Goal: Information Seeking & Learning: Learn about a topic

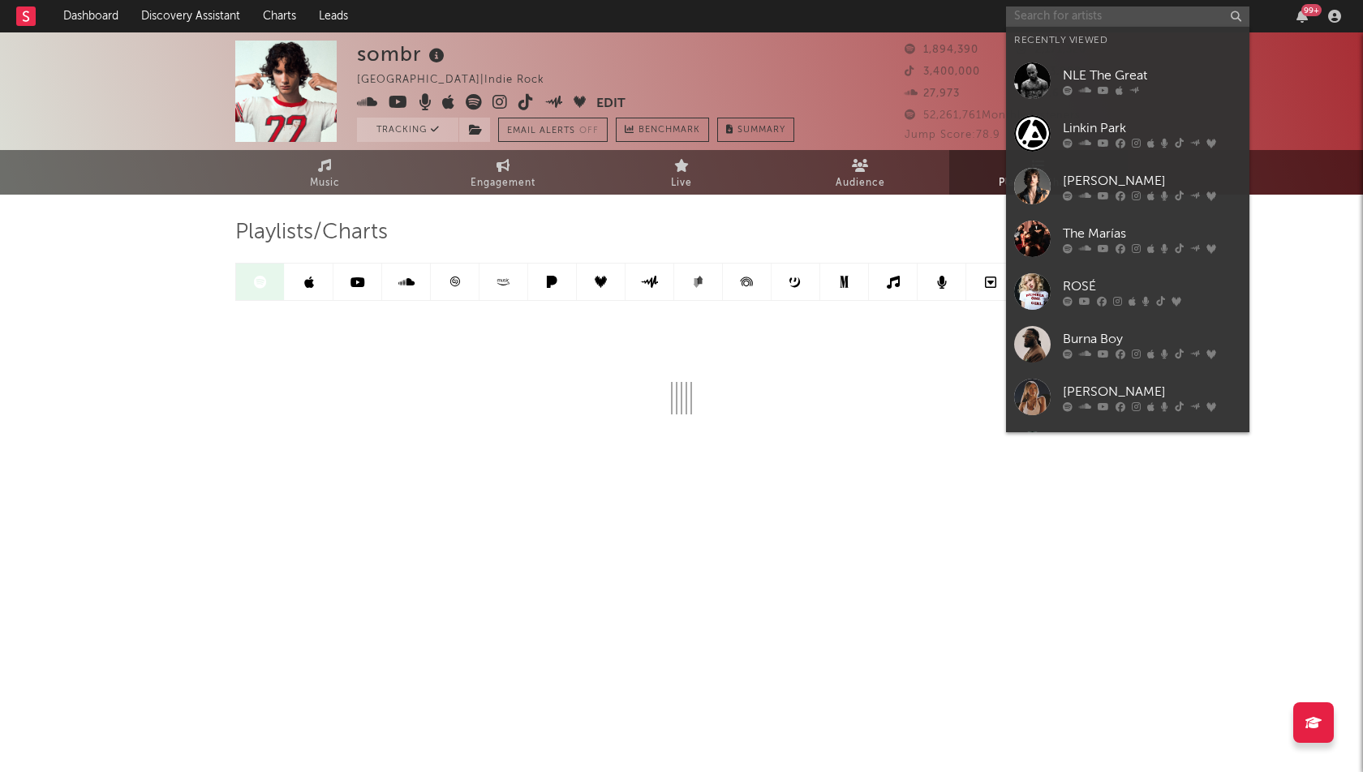
click at [1098, 21] on input "text" at bounding box center [1127, 16] width 243 height 20
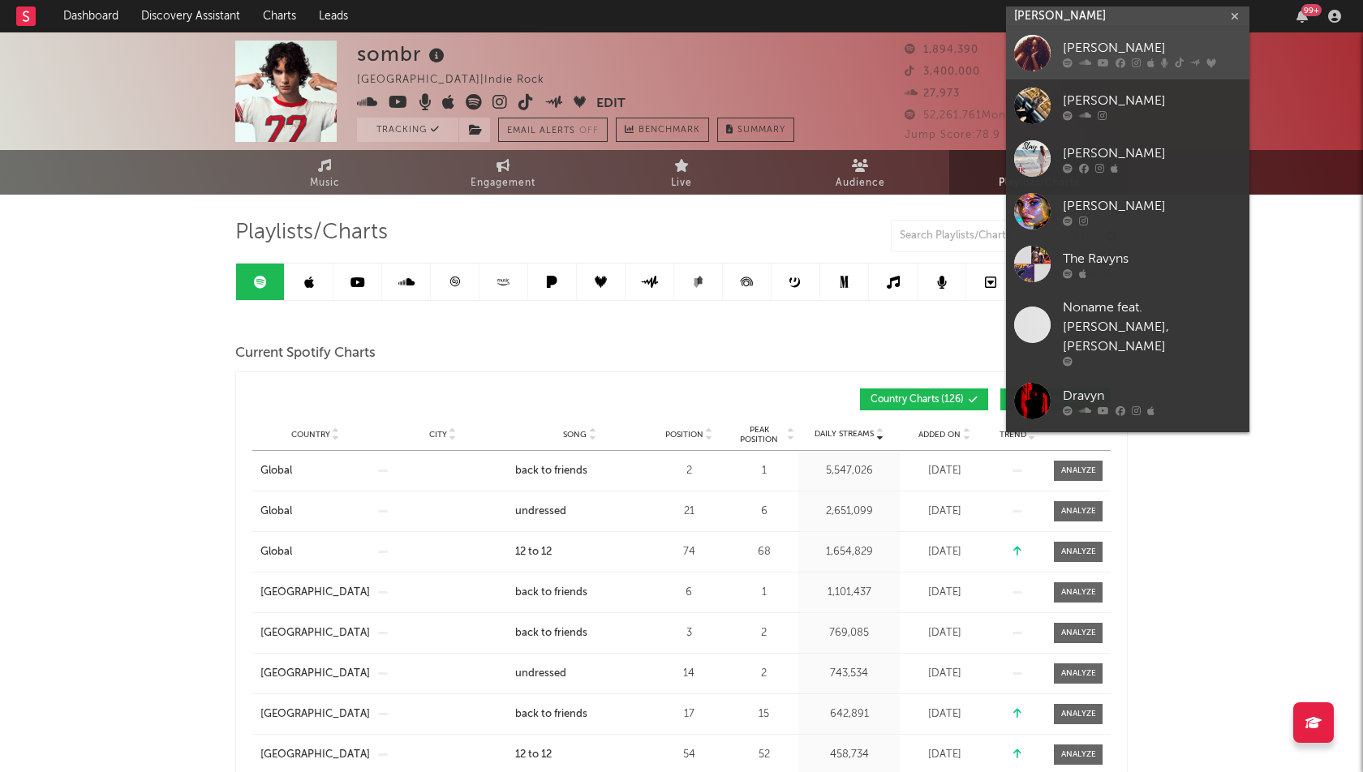
type input "[PERSON_NAME]"
click at [1107, 57] on div "[PERSON_NAME]" at bounding box center [1151, 48] width 178 height 19
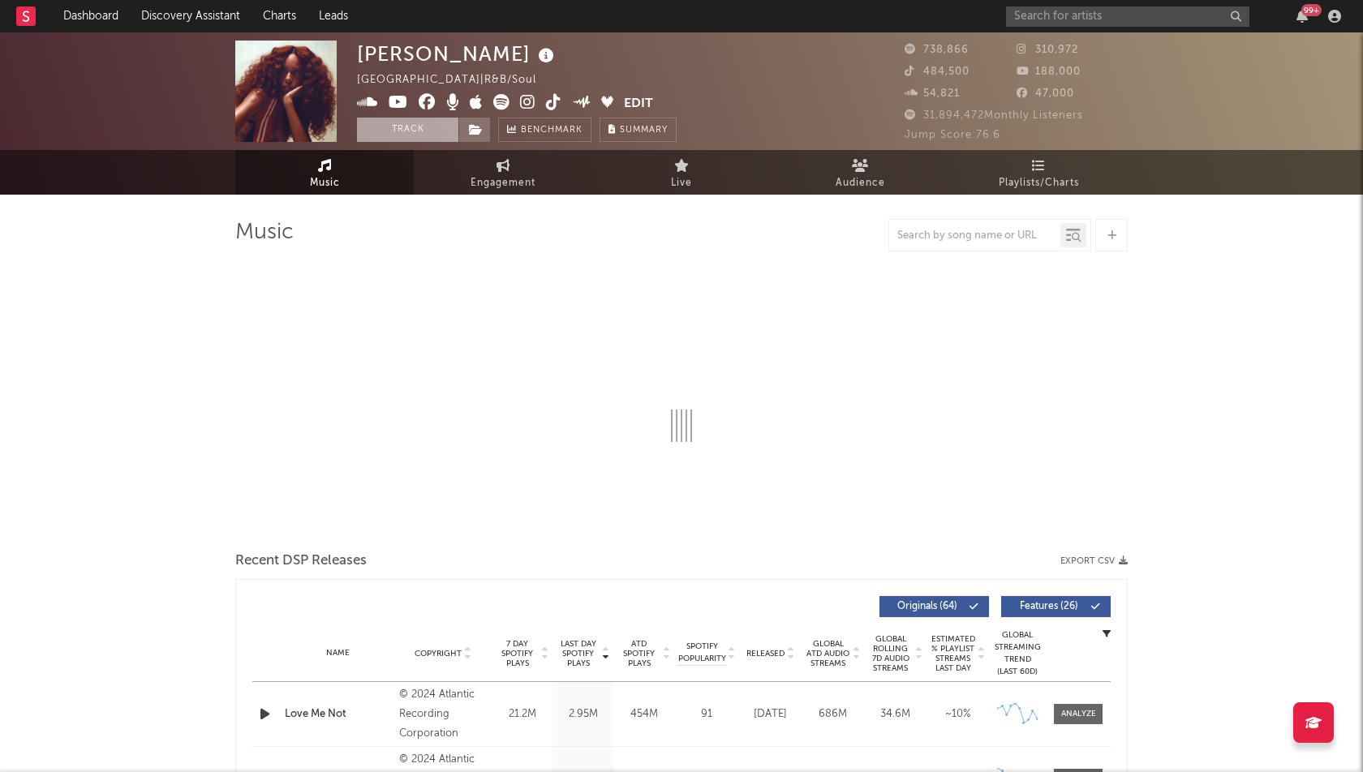
click at [408, 129] on button "Track" at bounding box center [407, 130] width 101 height 24
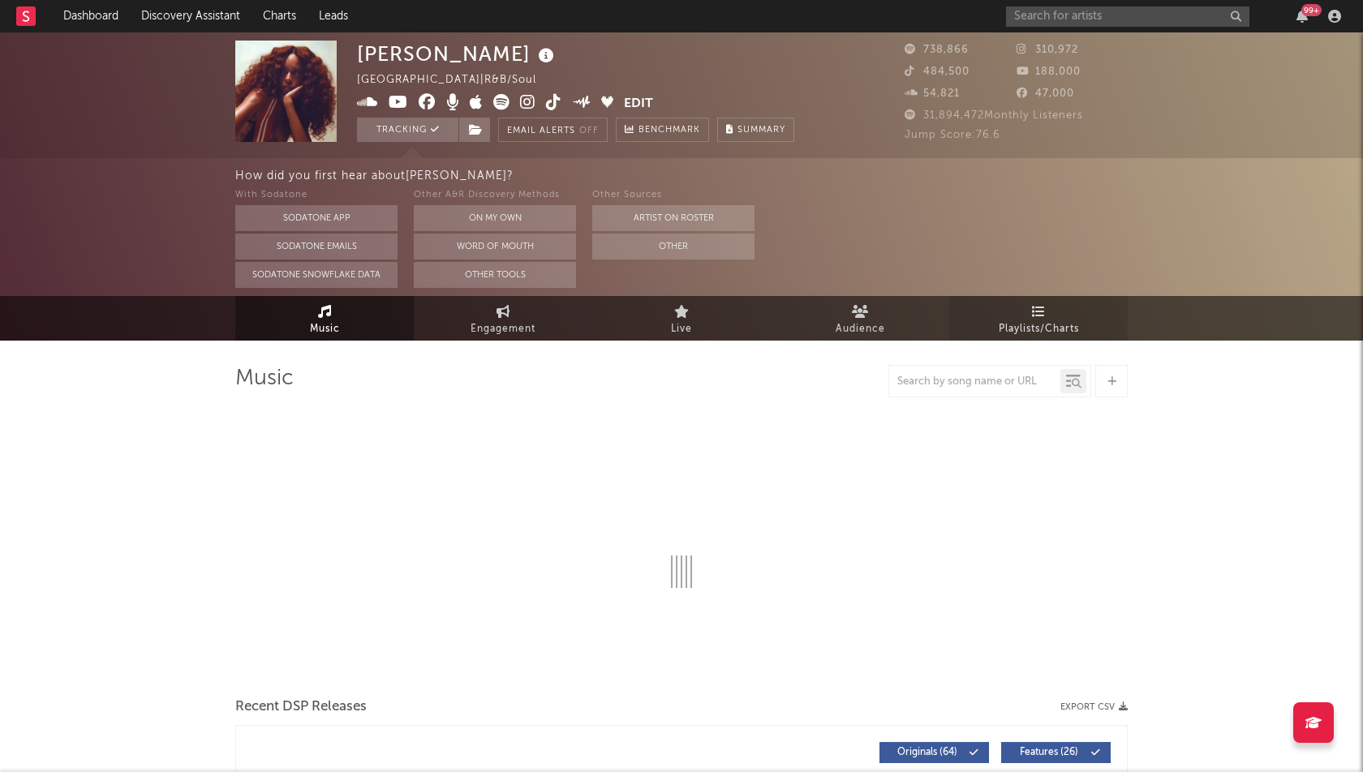
select select "6m"
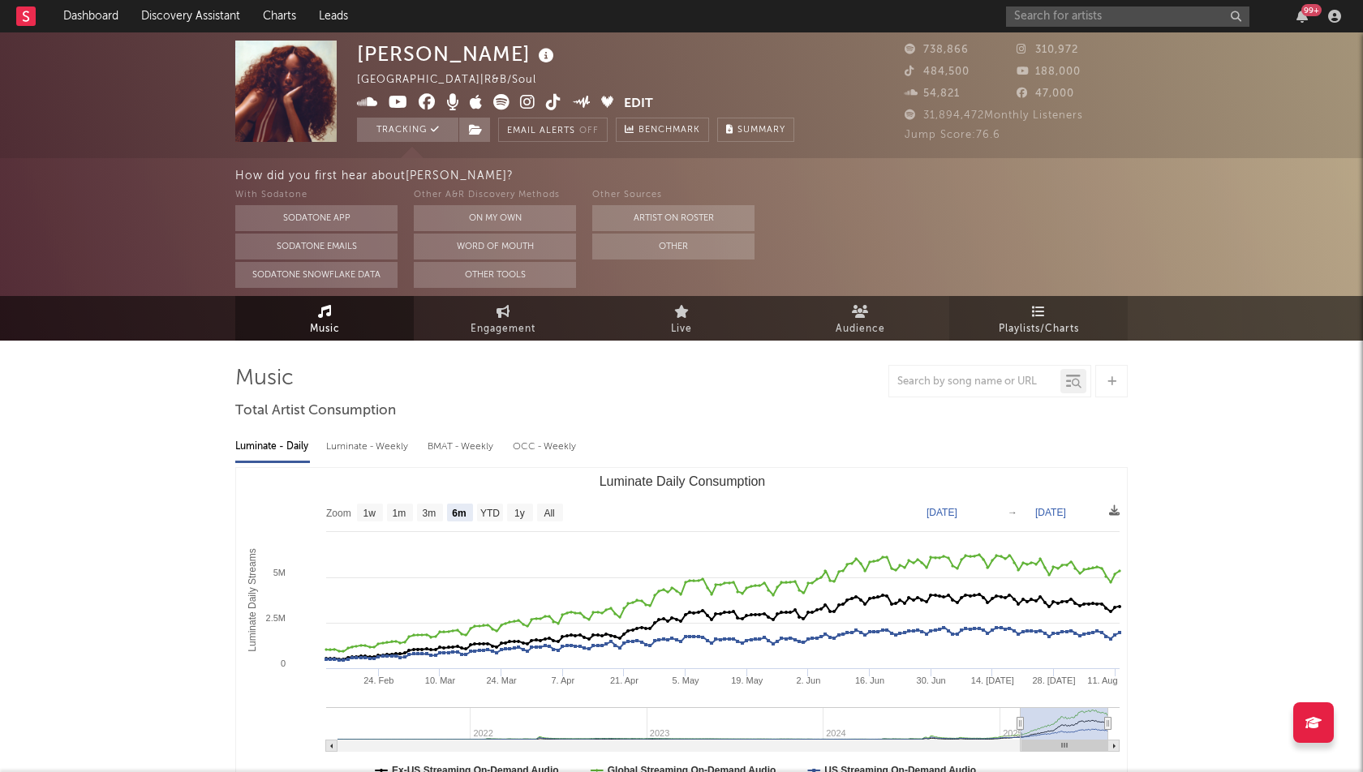
select select "6m"
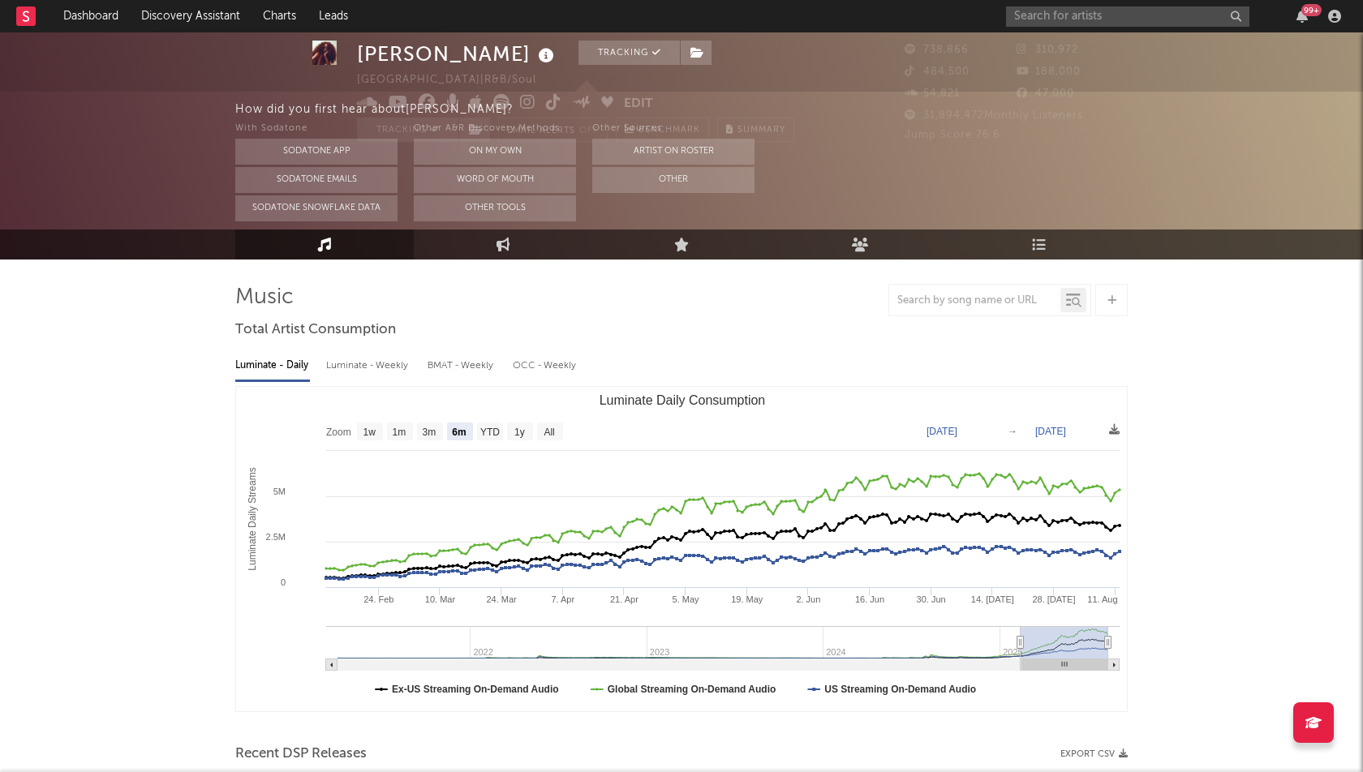
scroll to position [109, 0]
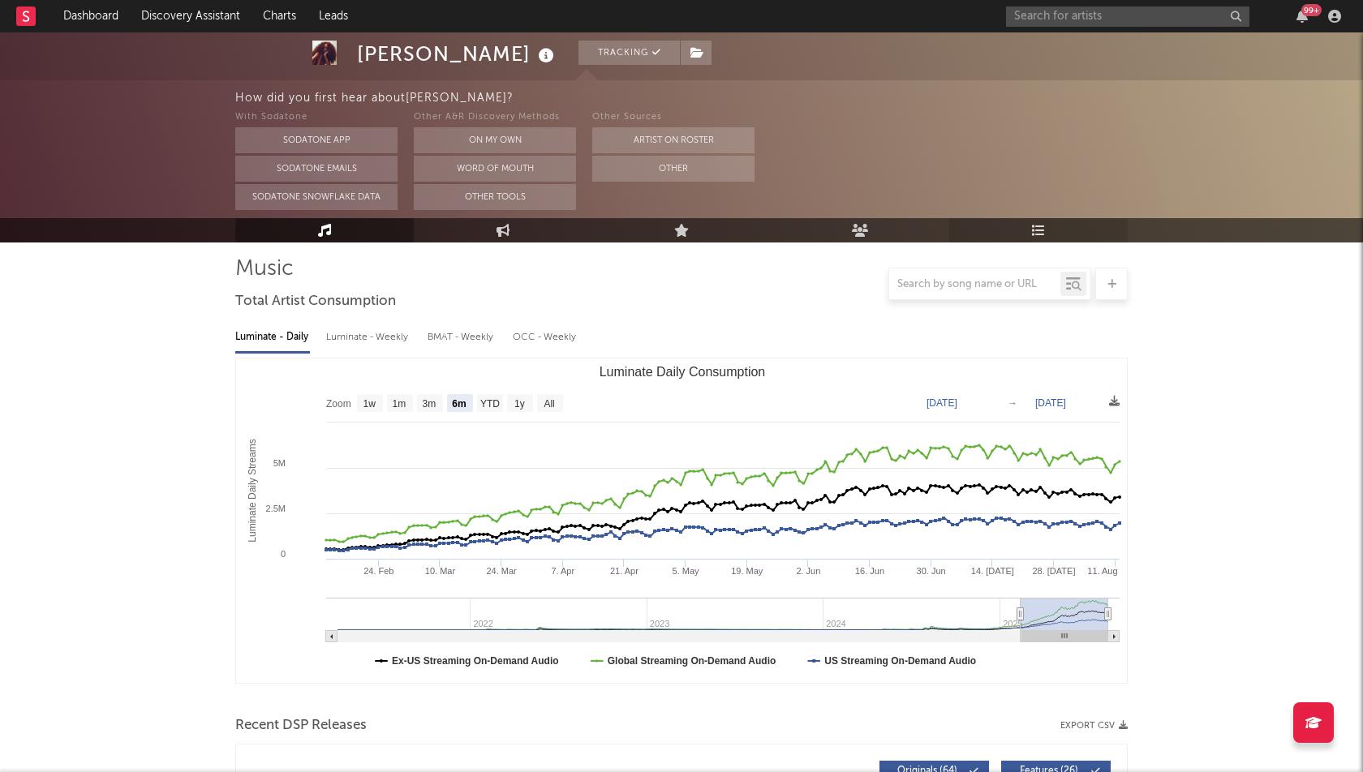
click at [1030, 232] on link "Playlists/Charts" at bounding box center [1038, 230] width 178 height 24
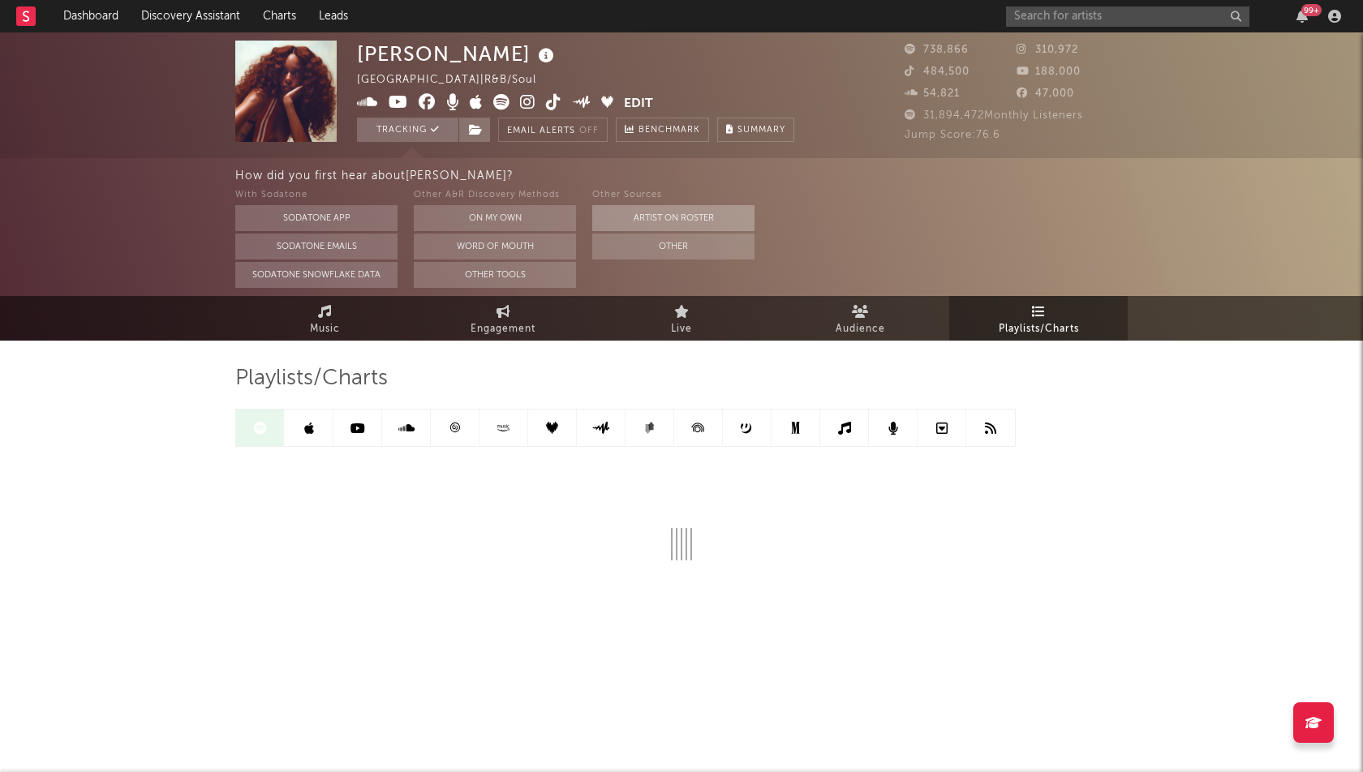
click at [652, 217] on button "Artist on Roster" at bounding box center [673, 218] width 162 height 26
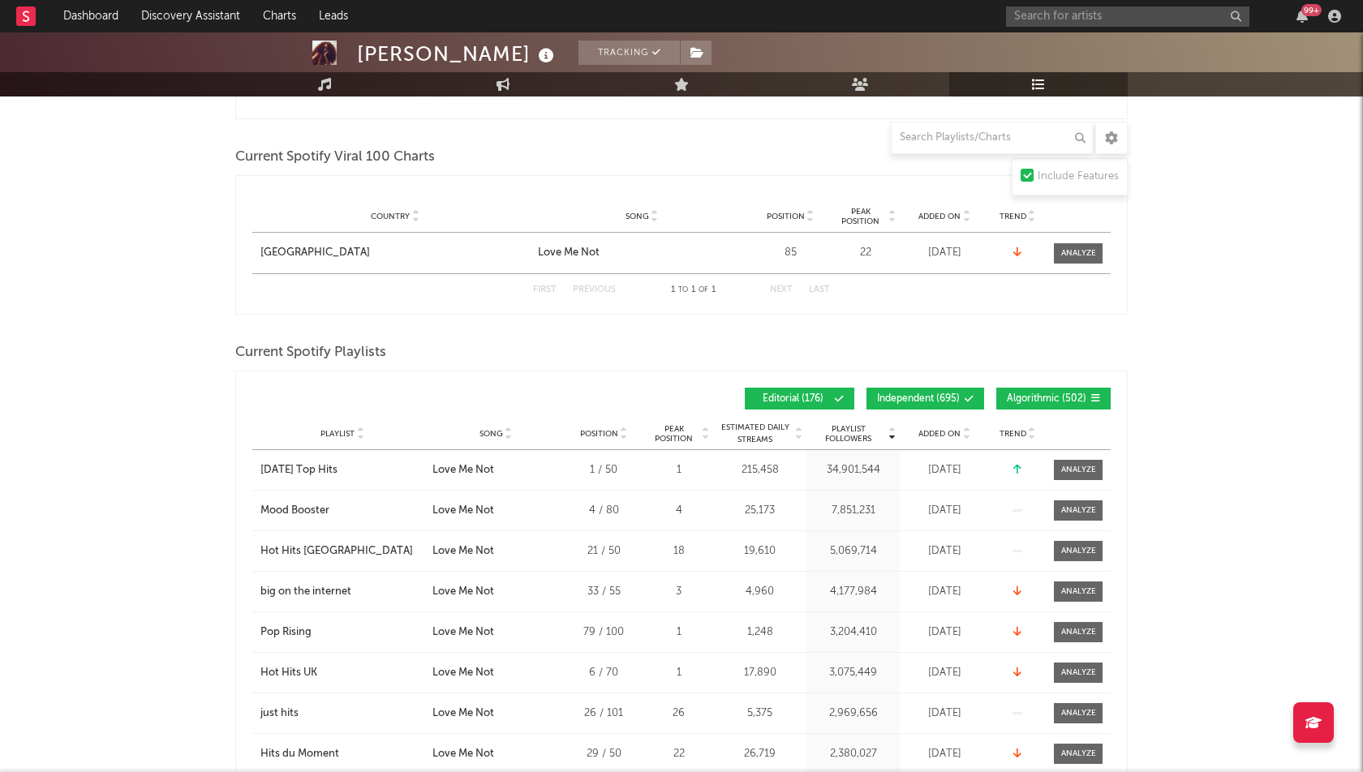
scroll to position [813, 0]
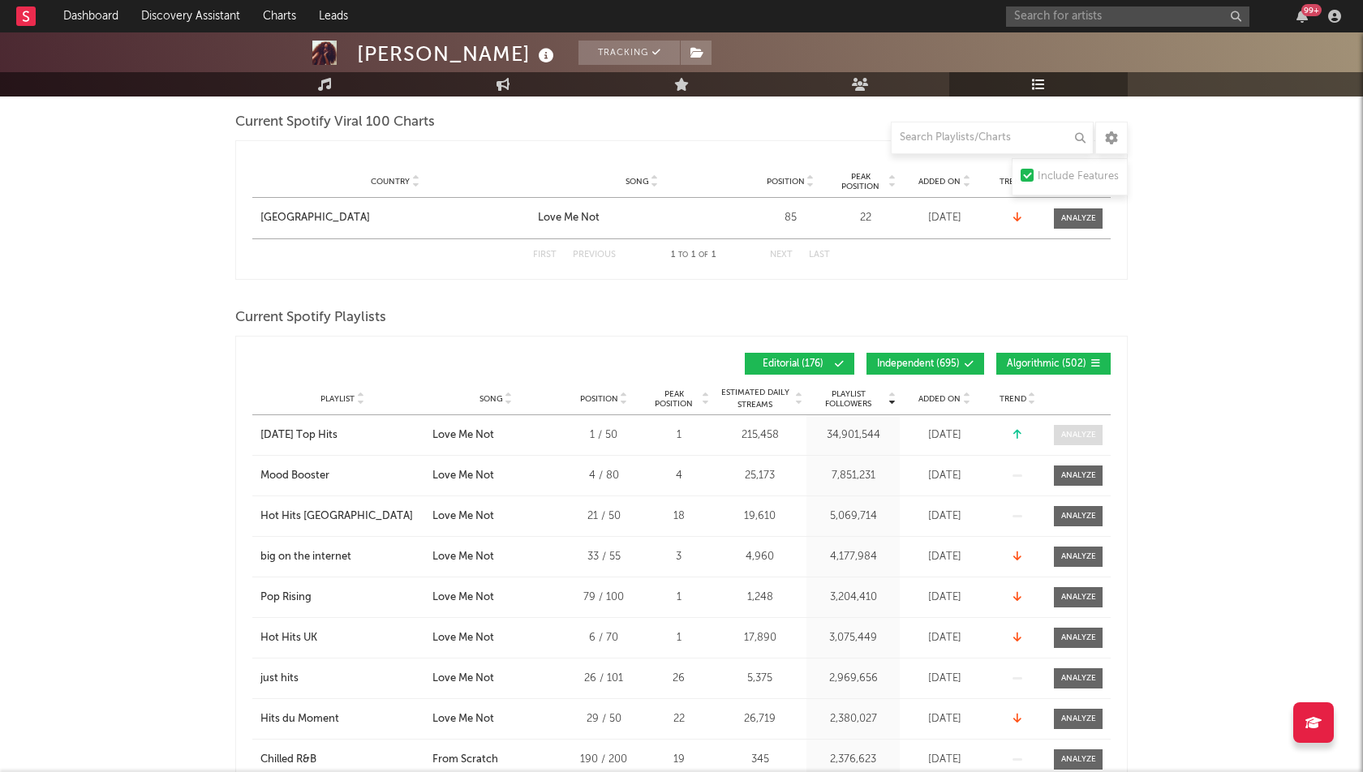
click at [1069, 432] on div at bounding box center [1078, 435] width 35 height 12
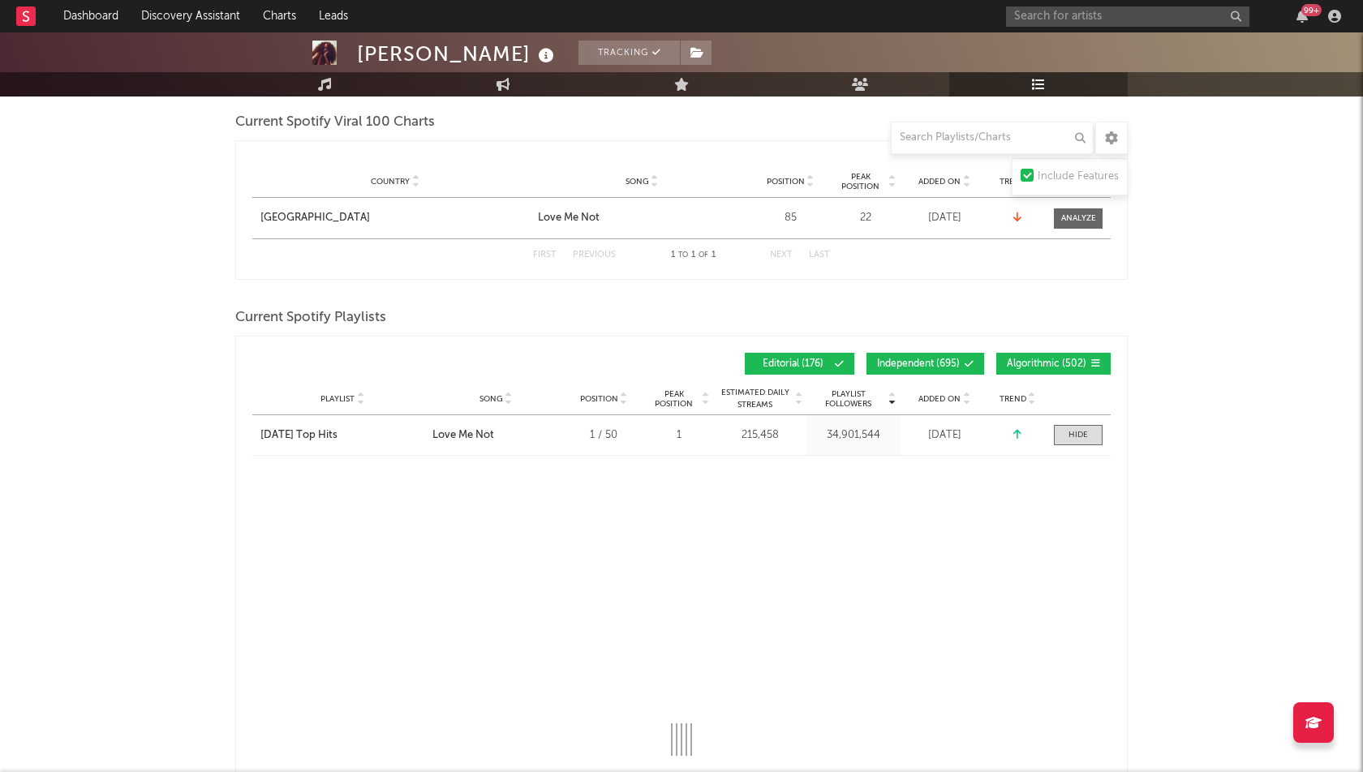
select select "1w"
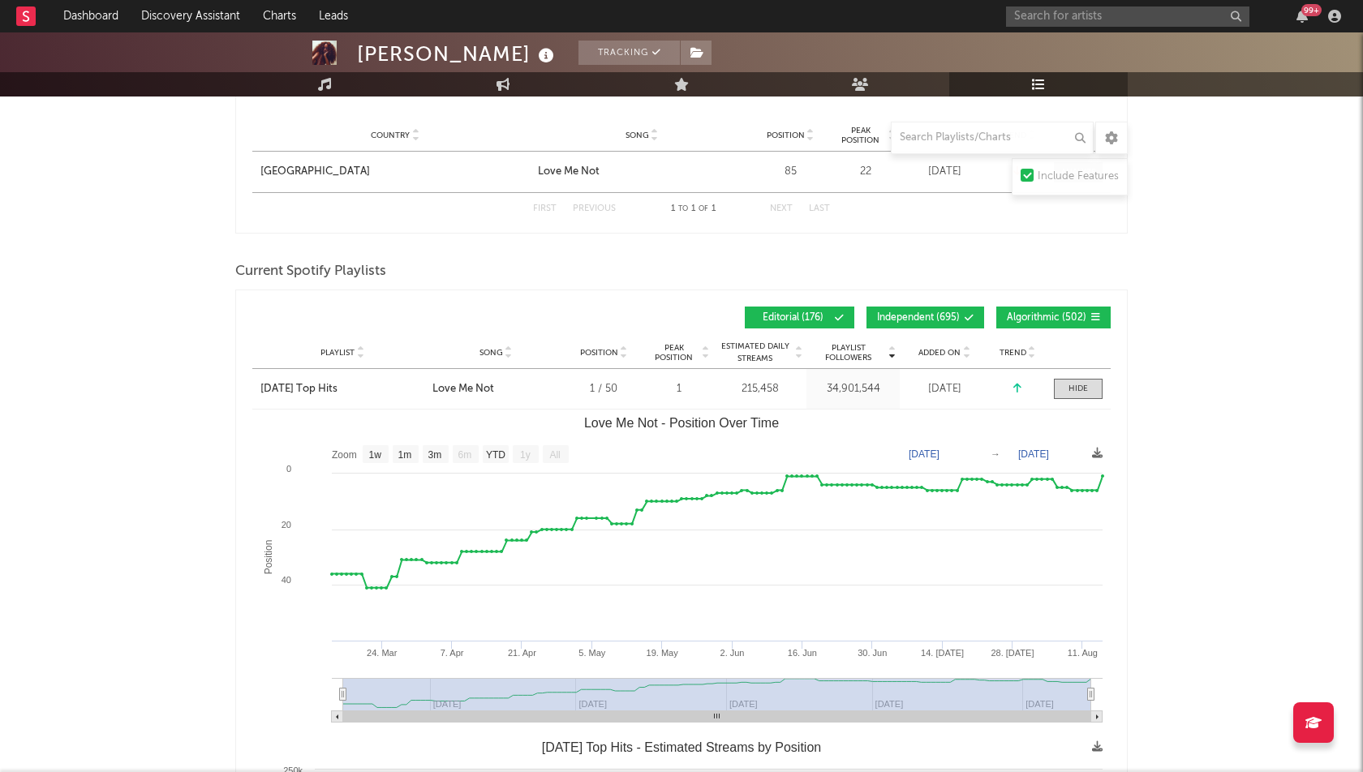
scroll to position [882, 0]
